Goal: Transaction & Acquisition: Subscribe to service/newsletter

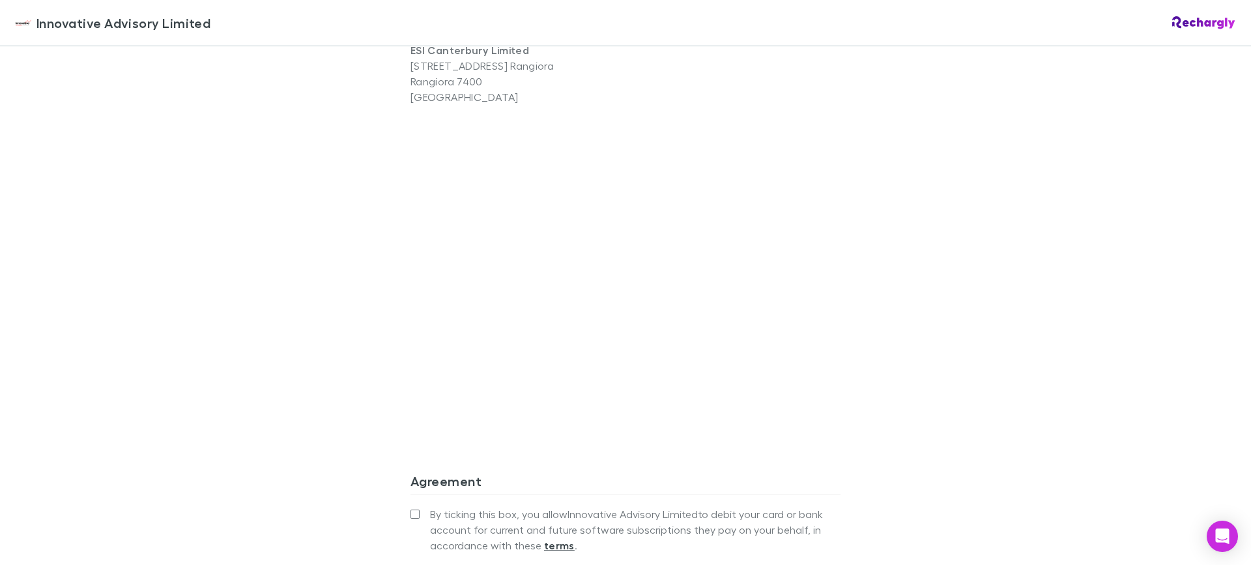
scroll to position [1108, 0]
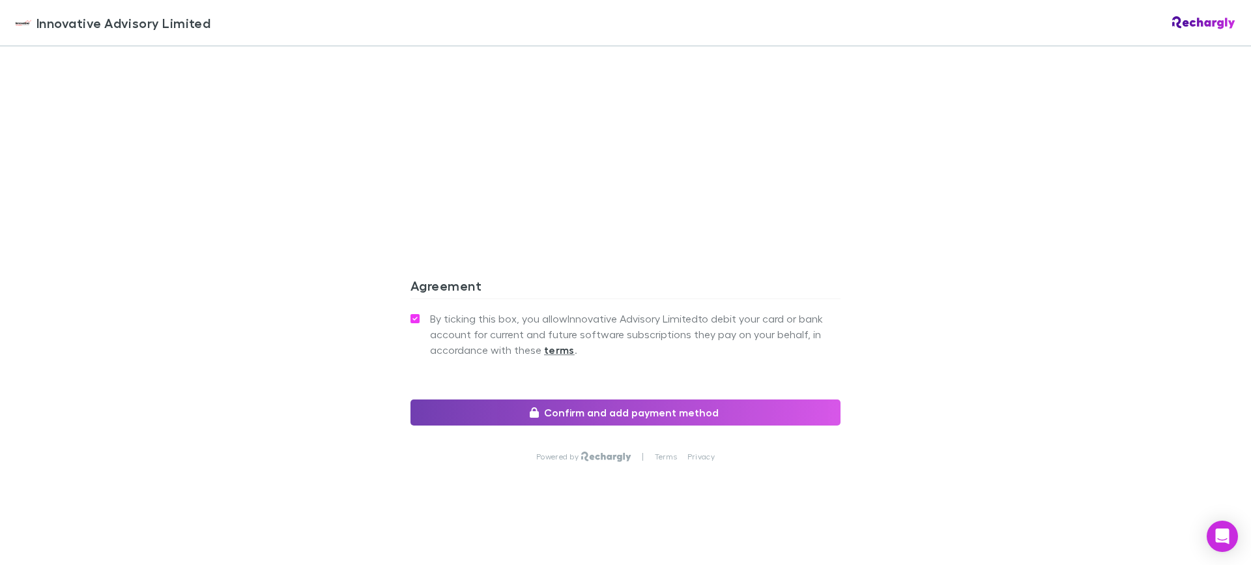
click at [662, 411] on button "Confirm and add payment method" at bounding box center [626, 413] width 430 height 26
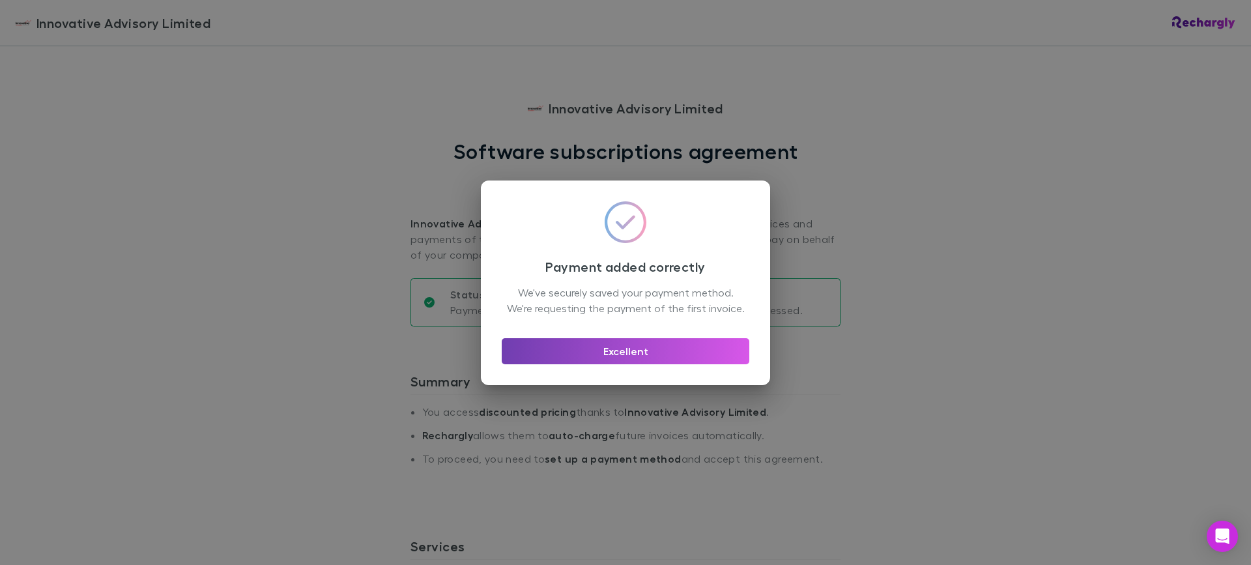
click at [583, 364] on button "Excellent" at bounding box center [626, 351] width 248 height 26
